Goal: Find specific page/section: Find specific page/section

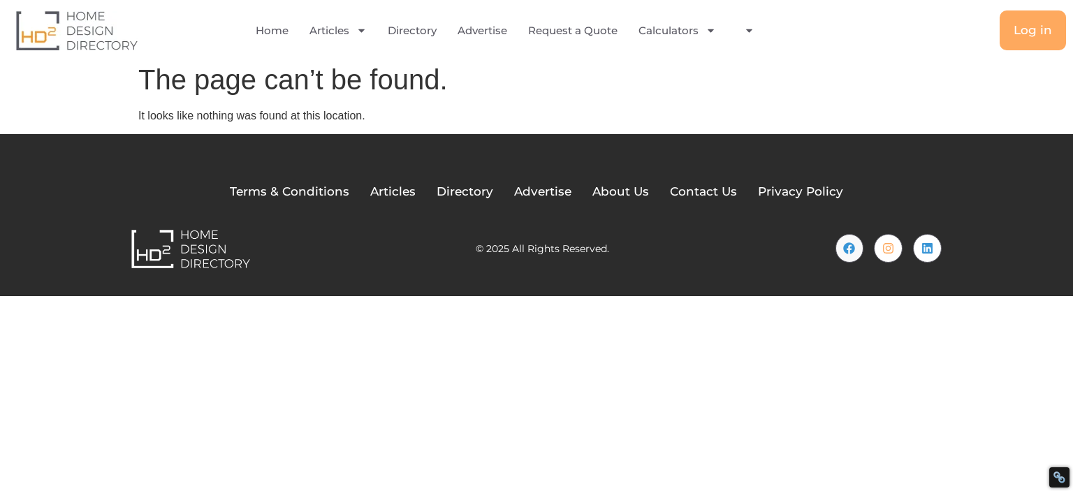
click at [70, 37] on img at bounding box center [77, 30] width 122 height 40
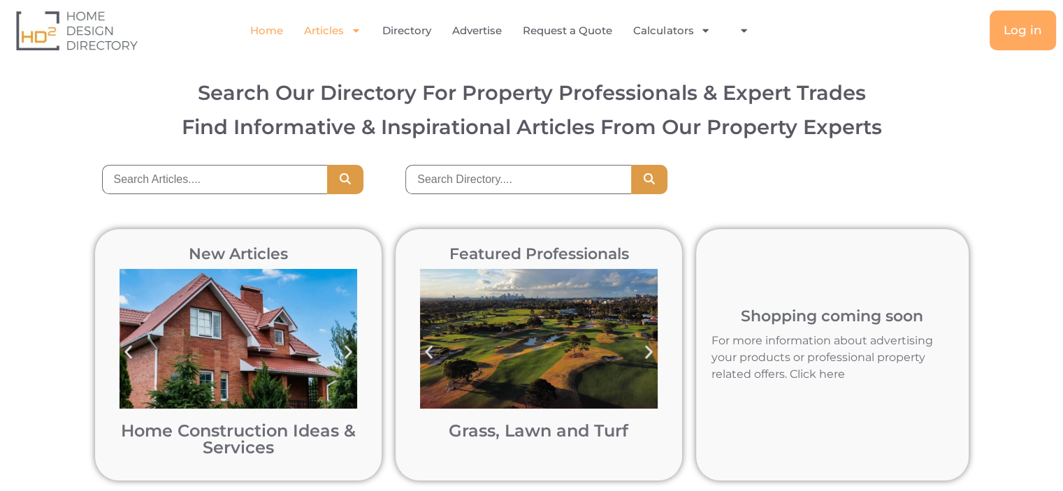
scroll to position [35, 0]
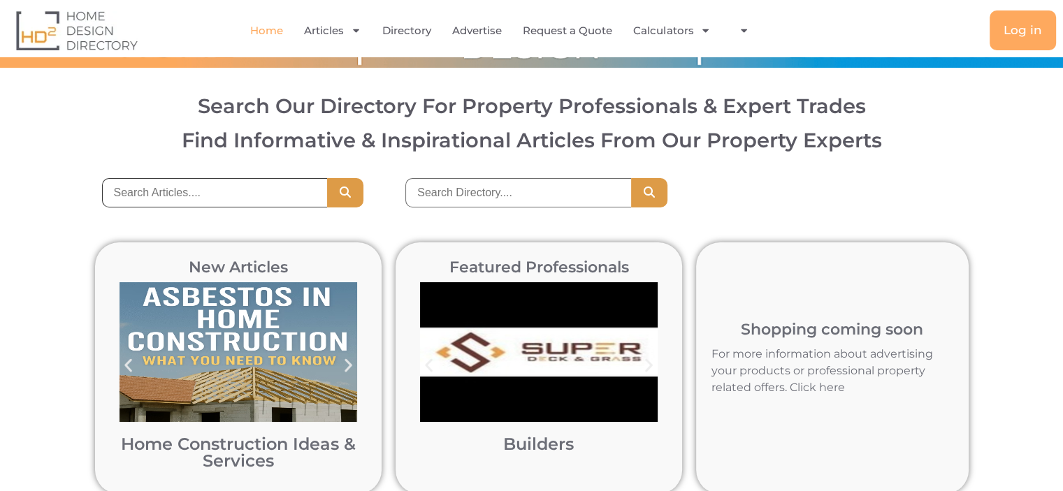
click at [256, 187] on input "search" at bounding box center [215, 192] width 226 height 29
click at [461, 194] on input "search" at bounding box center [518, 192] width 226 height 29
paste input "Homemedics Store"
click at [651, 192] on icon "Search" at bounding box center [649, 192] width 14 height 11
click at [557, 190] on input "Homemedics Store" at bounding box center [518, 192] width 226 height 29
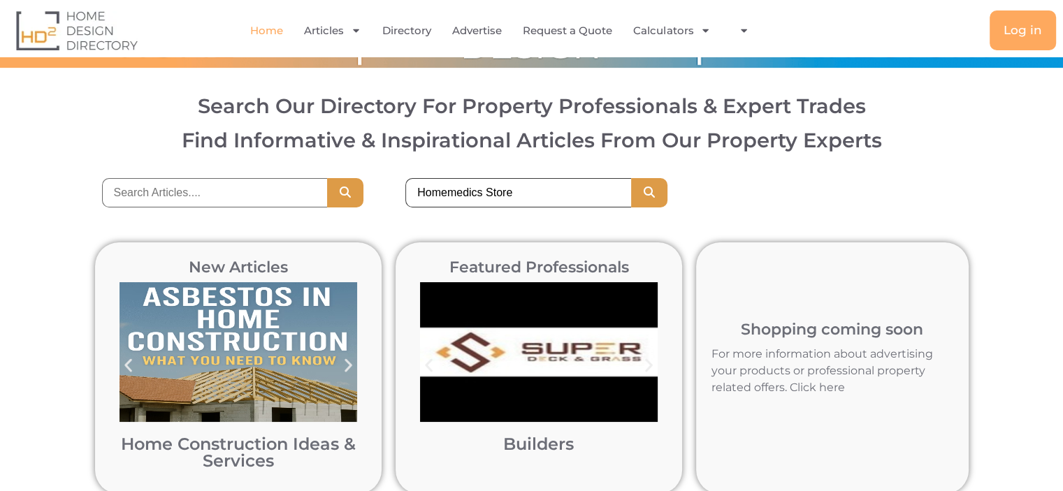
paste input "search"
type input "Homemedics Store"
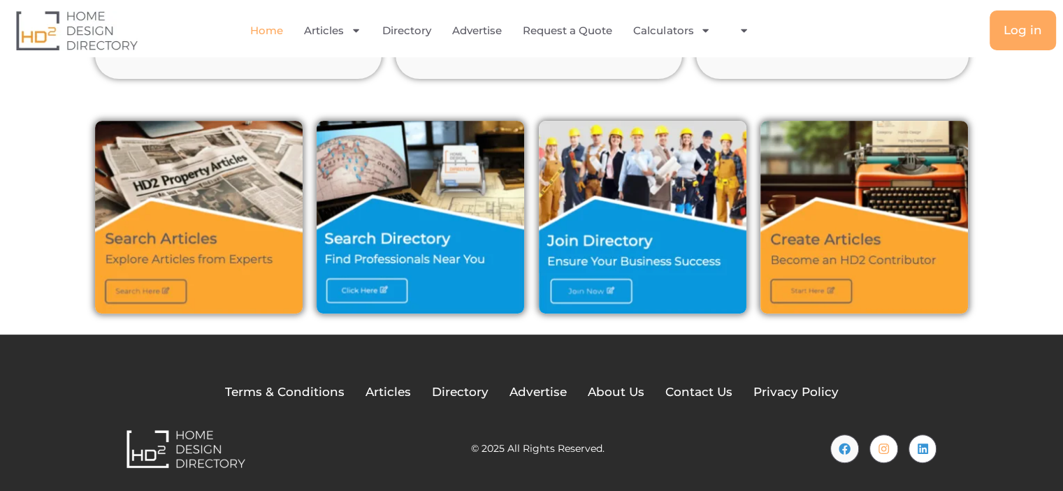
scroll to position [454, 0]
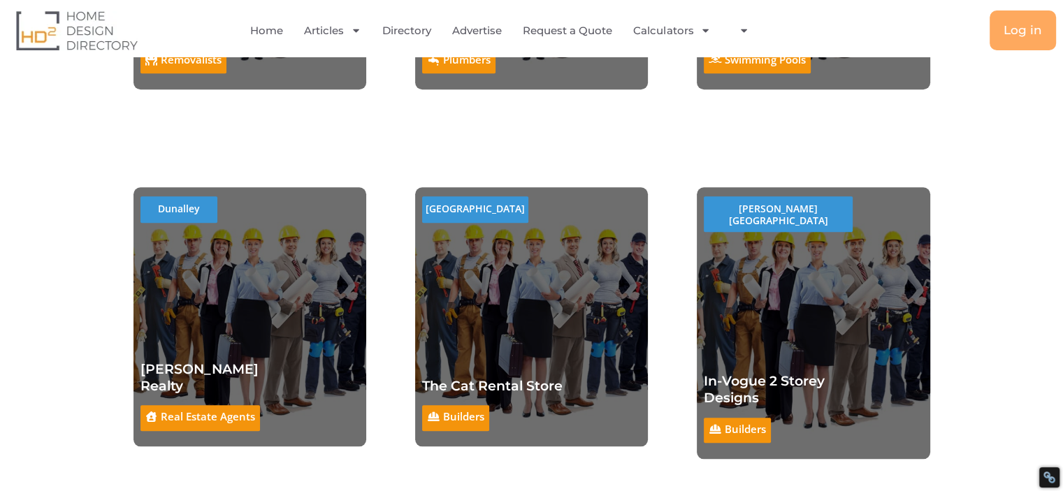
scroll to position [1468, 0]
